Goal: Ask a question

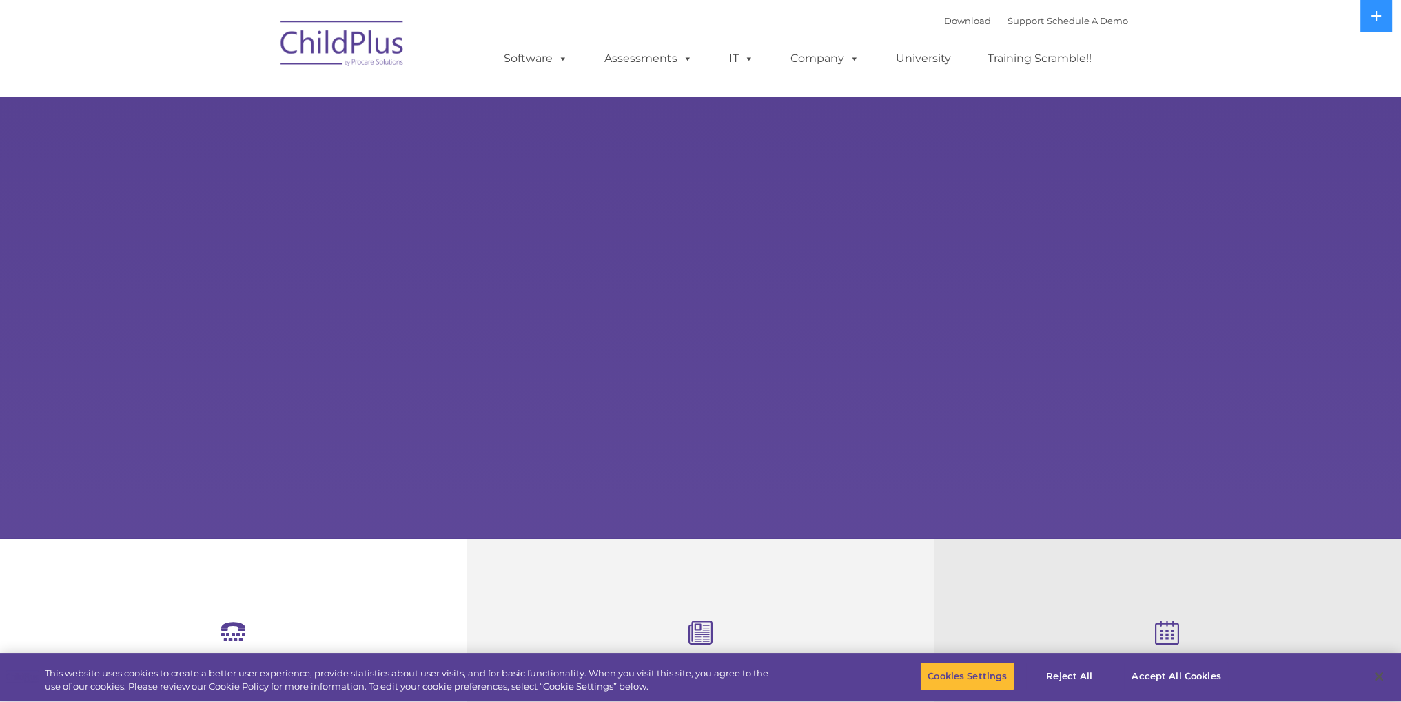
select select "MEDIUM"
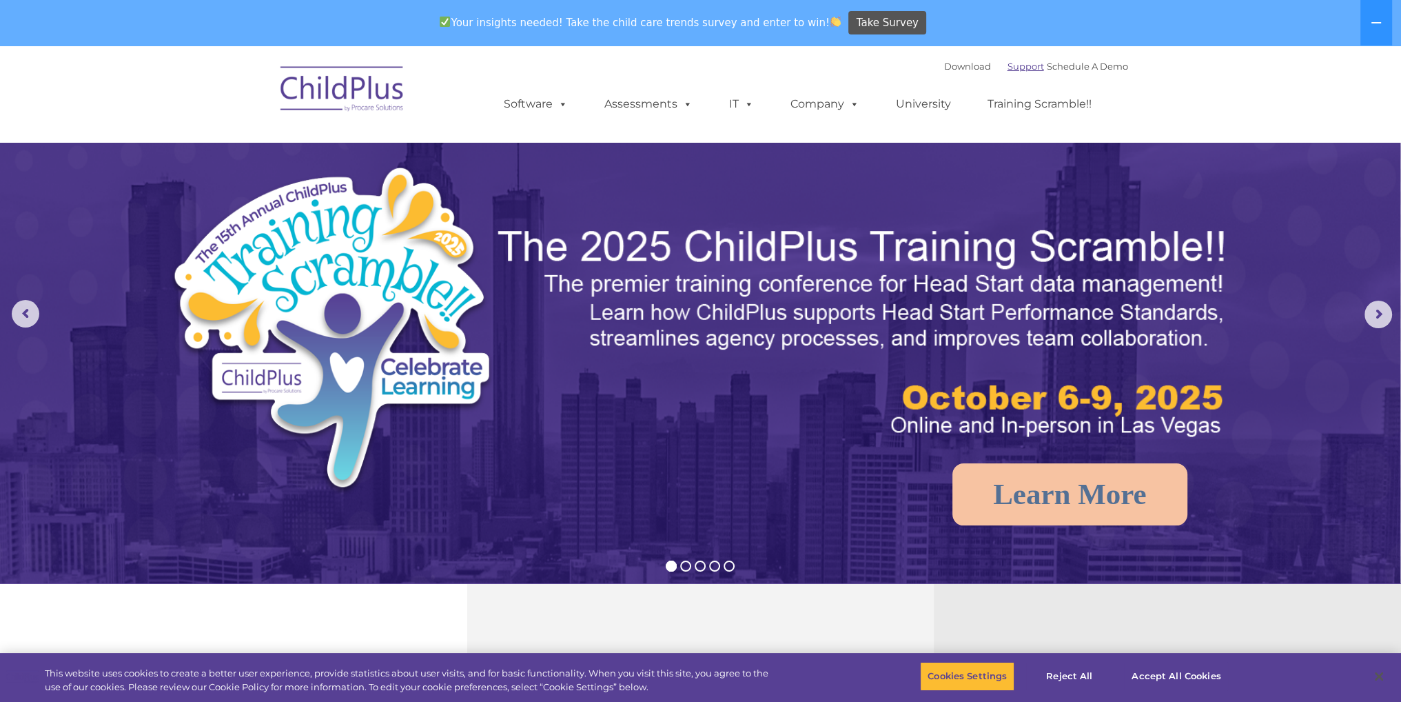
click at [1007, 65] on link "Support" at bounding box center [1025, 66] width 37 height 11
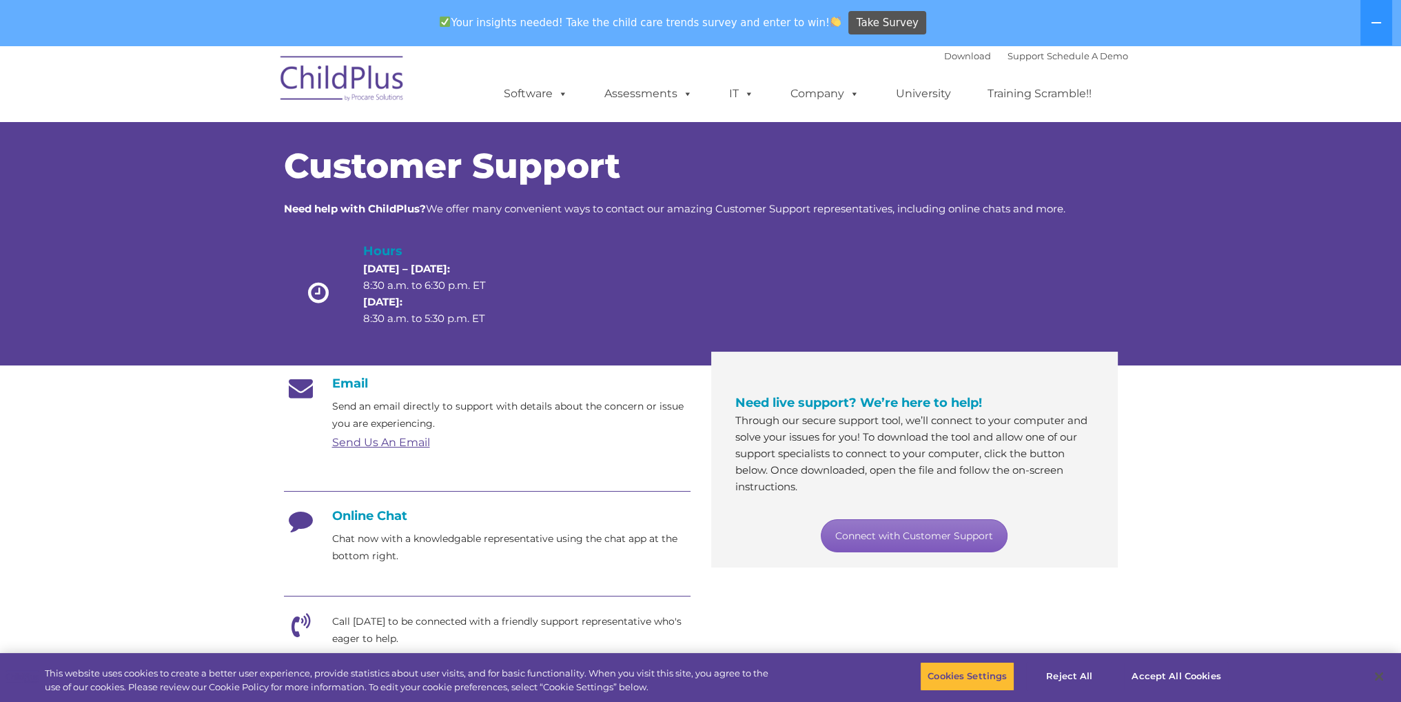
click at [925, 535] on link "Connect with Customer Support" at bounding box center [914, 535] width 187 height 33
